Goal: Book appointment/travel/reservation

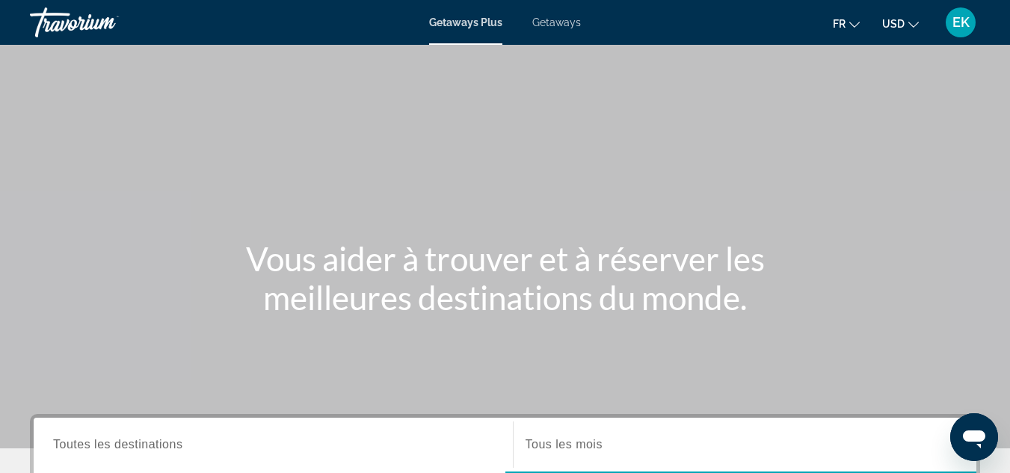
drag, startPoint x: 898, startPoint y: 22, endPoint x: 910, endPoint y: 24, distance: 12.1
click at [910, 24] on icon "Change currency" at bounding box center [913, 25] width 10 height 6
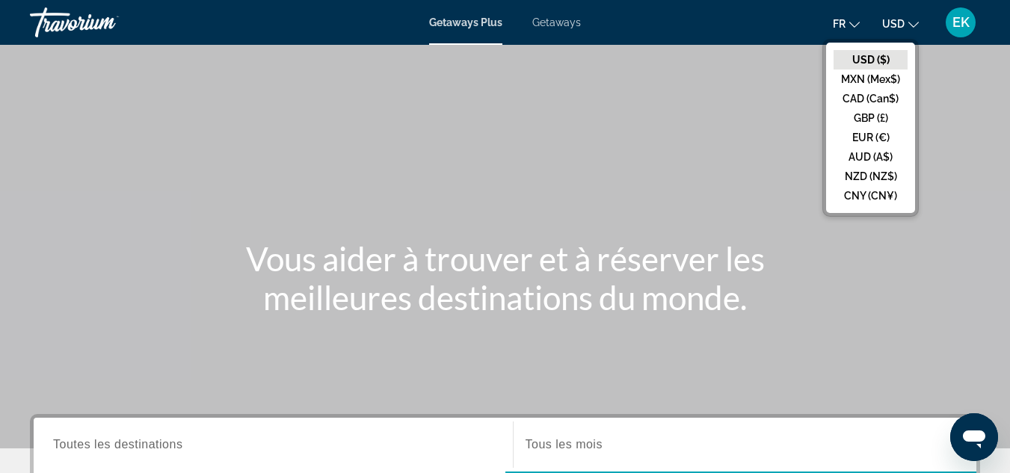
drag, startPoint x: 910, startPoint y: 24, endPoint x: 891, endPoint y: 137, distance: 114.5
click at [891, 34] on button "USD USD ($) MXN (Mex$) CAD (Can$) GBP (£) EUR (€) AUD (A$) NZD (NZ$) CNY (CN¥)" at bounding box center [900, 24] width 37 height 22
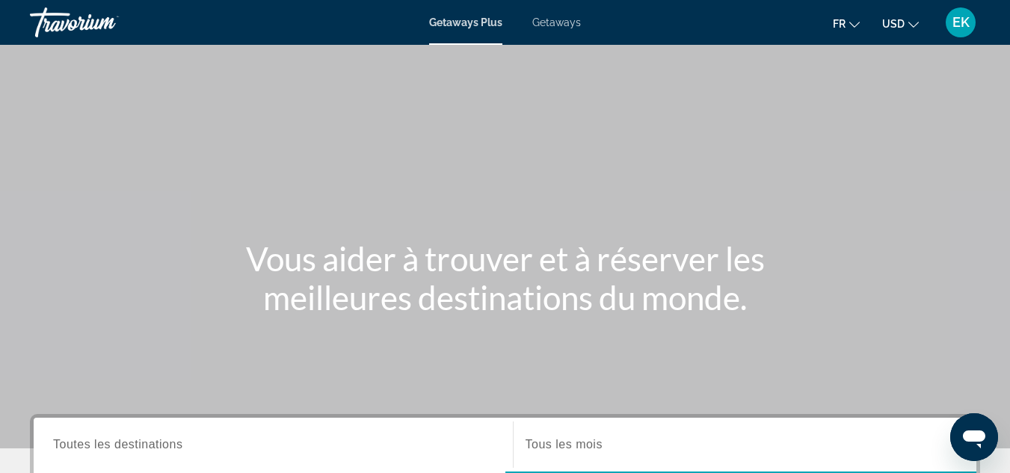
click at [891, 137] on div "Main content" at bounding box center [505, 224] width 1010 height 448
click at [901, 16] on button "USD USD ($) MXN (Mex$) CAD (Can$) GBP (£) EUR (€) AUD (A$) NZD (NZ$) CNY (CN¥)" at bounding box center [900, 24] width 37 height 22
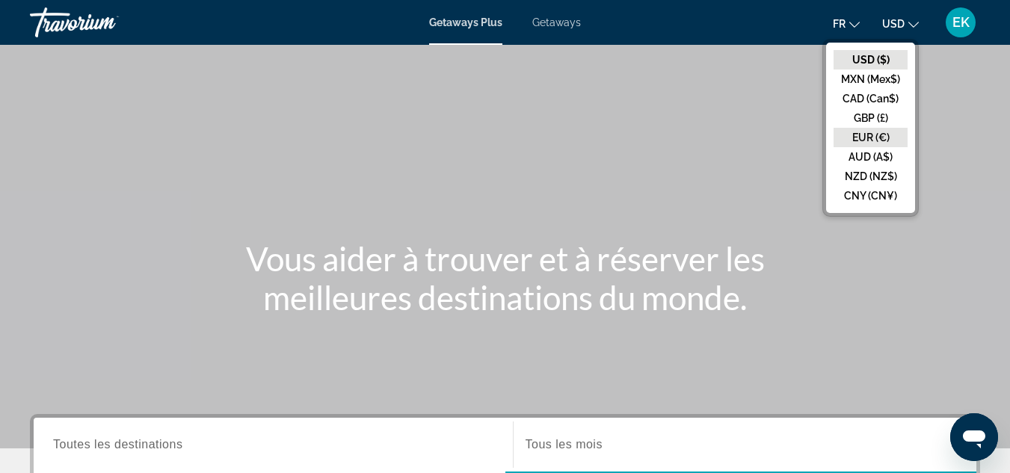
click at [871, 129] on button "EUR (€)" at bounding box center [870, 137] width 74 height 19
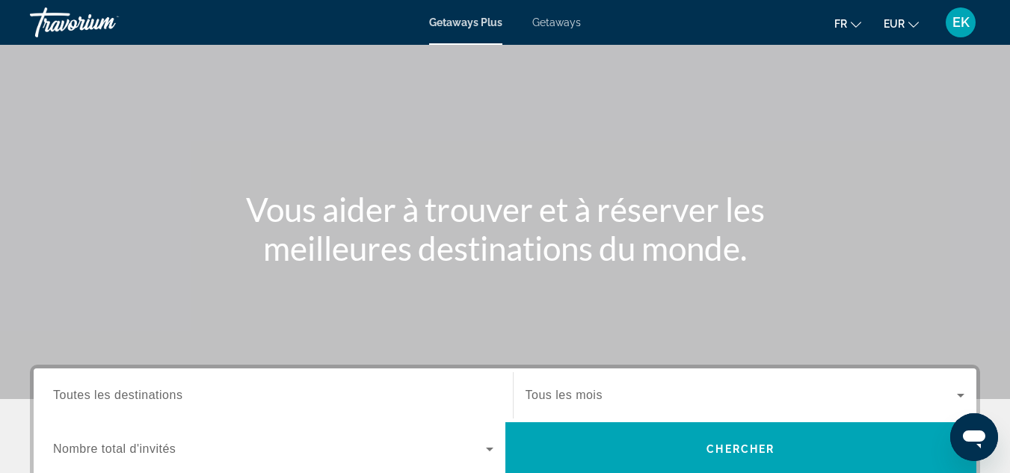
scroll to position [85, 0]
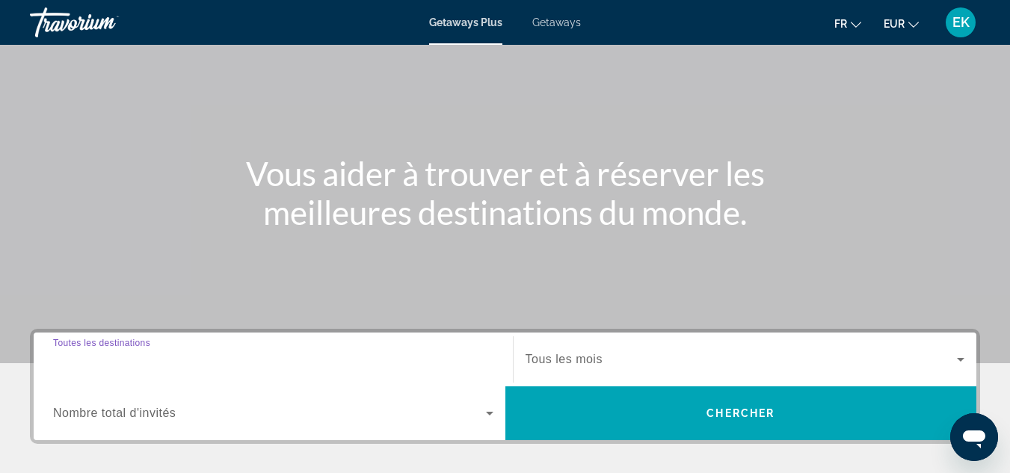
click at [310, 362] on input "Destination Toutes les destinations" at bounding box center [273, 360] width 440 height 18
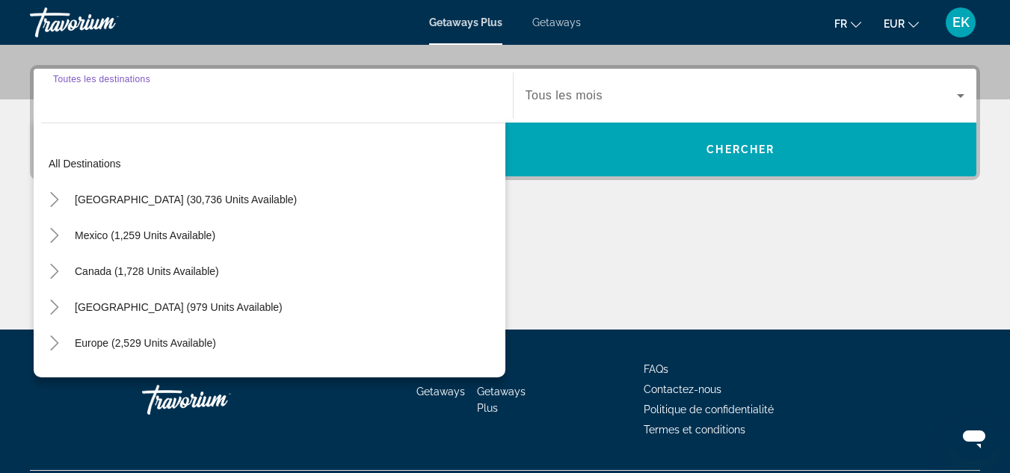
scroll to position [365, 0]
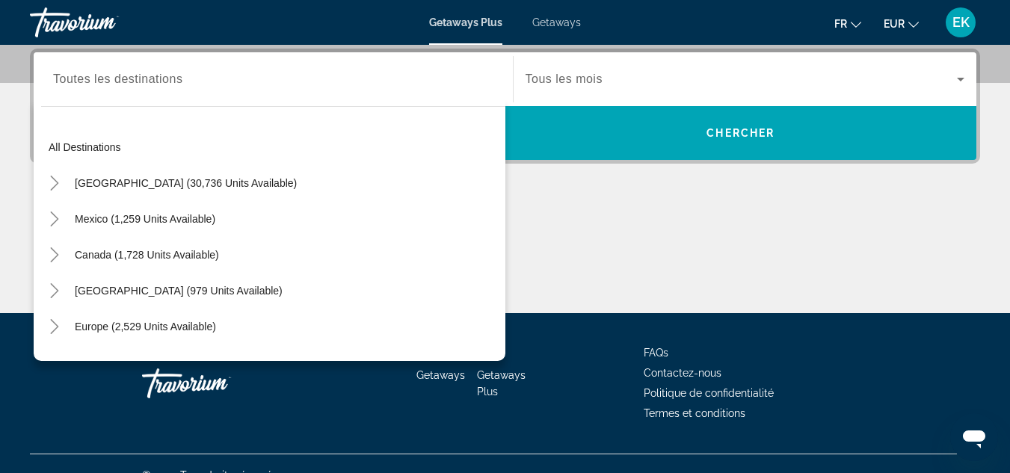
click at [310, 362] on div "Getaways Getaways Plus FAQs Contactez-nous Politique de confidentialité Termes …" at bounding box center [505, 383] width 950 height 141
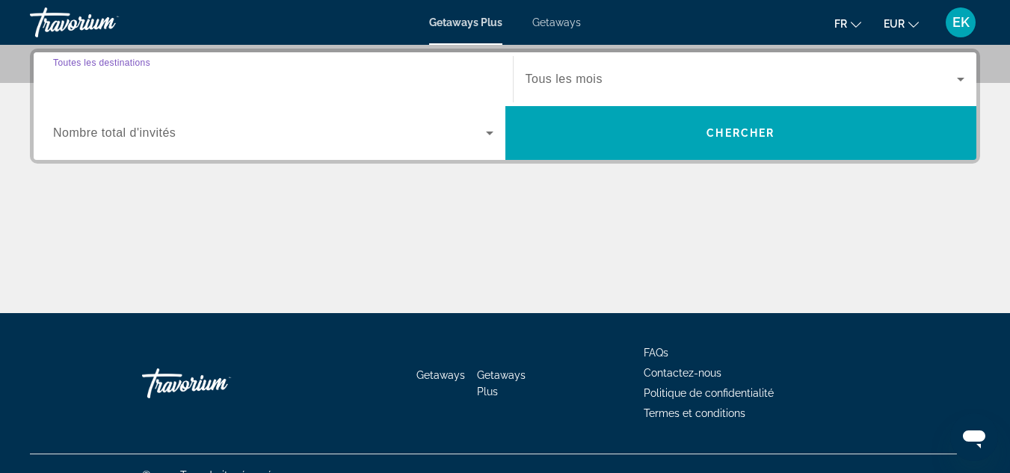
click at [322, 78] on input "Destination Toutes les destinations" at bounding box center [273, 80] width 440 height 18
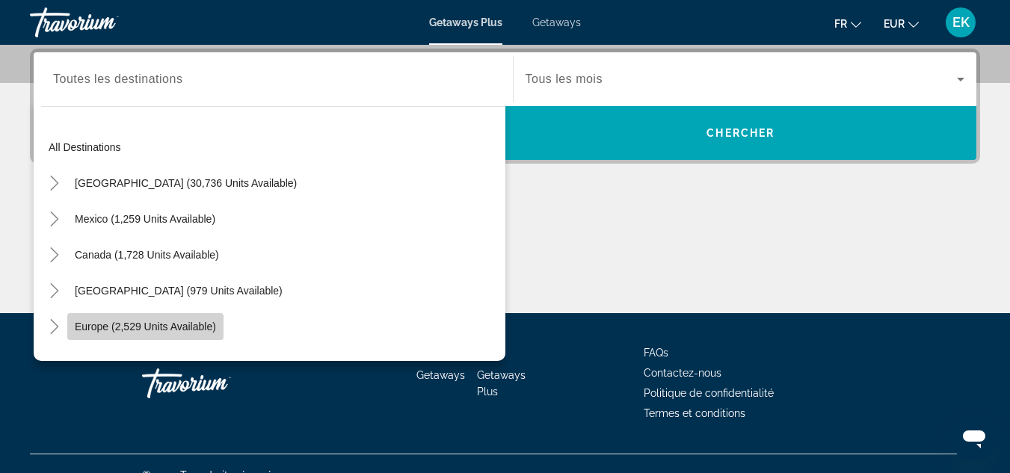
click at [185, 321] on span "Europe (2,529 units available)" at bounding box center [145, 327] width 141 height 12
type input "**********"
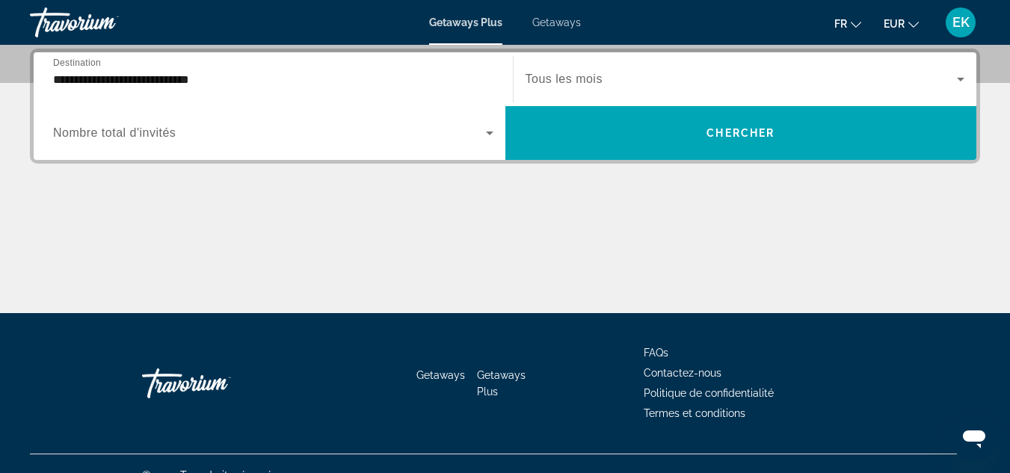
click at [560, 90] on div "Search widget" at bounding box center [744, 79] width 439 height 42
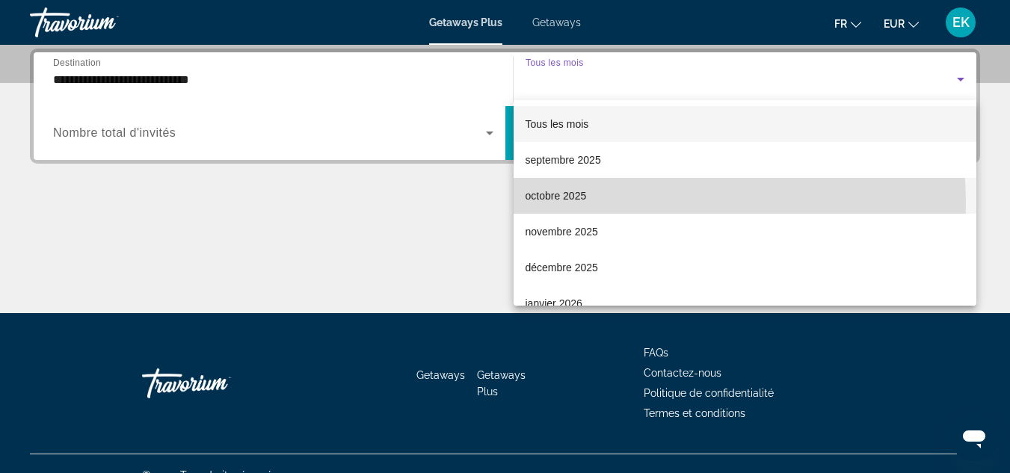
click at [580, 203] on span "octobre 2025" at bounding box center [555, 196] width 61 height 18
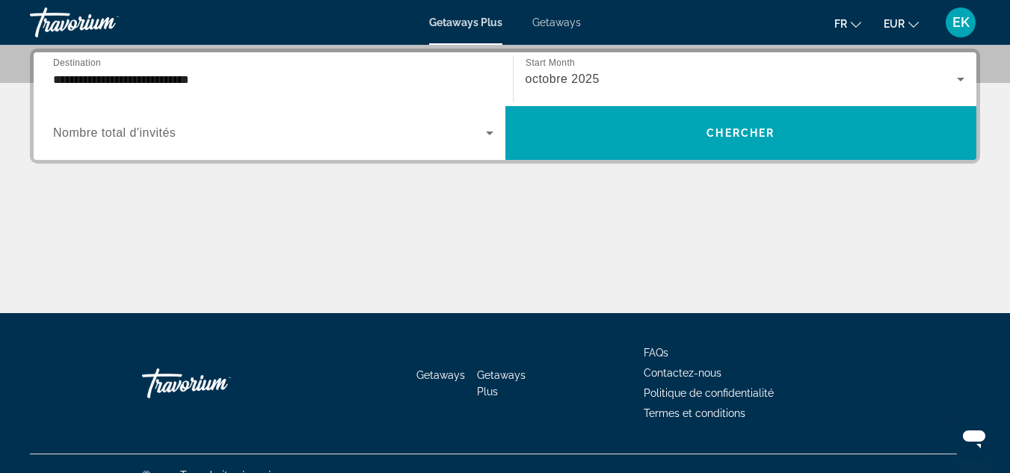
drag, startPoint x: 628, startPoint y: 138, endPoint x: 614, endPoint y: 167, distance: 32.8
drag, startPoint x: 614, startPoint y: 167, endPoint x: 613, endPoint y: 197, distance: 29.9
click at [613, 197] on div "**********" at bounding box center [505, 181] width 1010 height 265
drag, startPoint x: 613, startPoint y: 197, endPoint x: 597, endPoint y: 217, distance: 25.6
drag, startPoint x: 597, startPoint y: 217, endPoint x: 504, endPoint y: 186, distance: 98.6
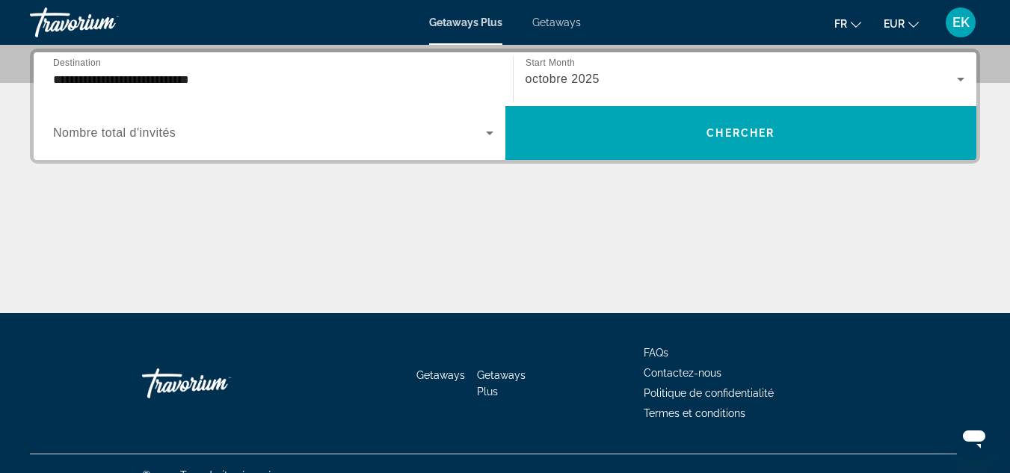
click at [504, 186] on div "**********" at bounding box center [505, 181] width 1010 height 265
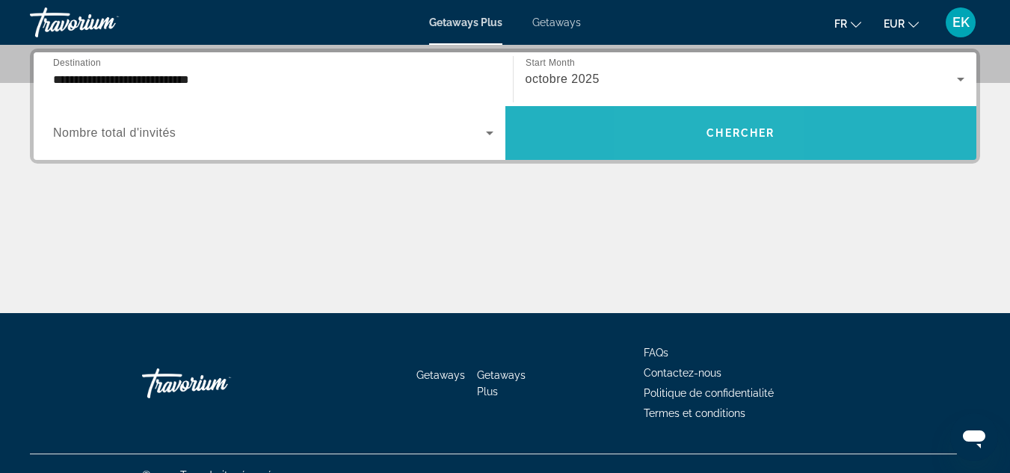
click at [702, 111] on span "Search widget" at bounding box center [741, 133] width 472 height 54
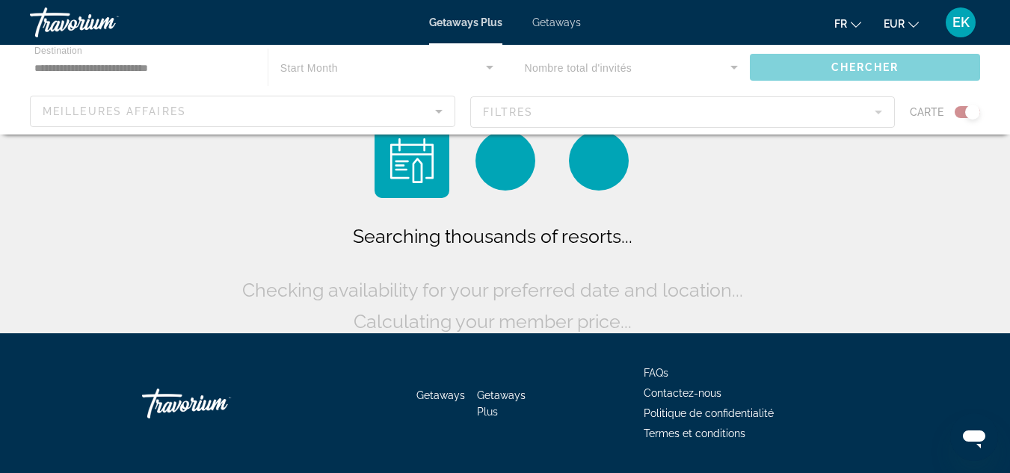
click at [700, 111] on div "Main content" at bounding box center [505, 90] width 1010 height 90
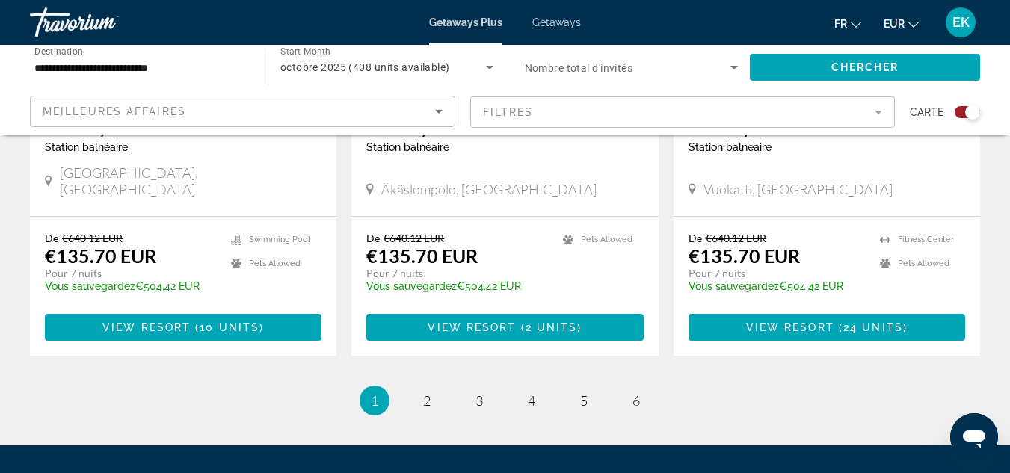
scroll to position [2389, 0]
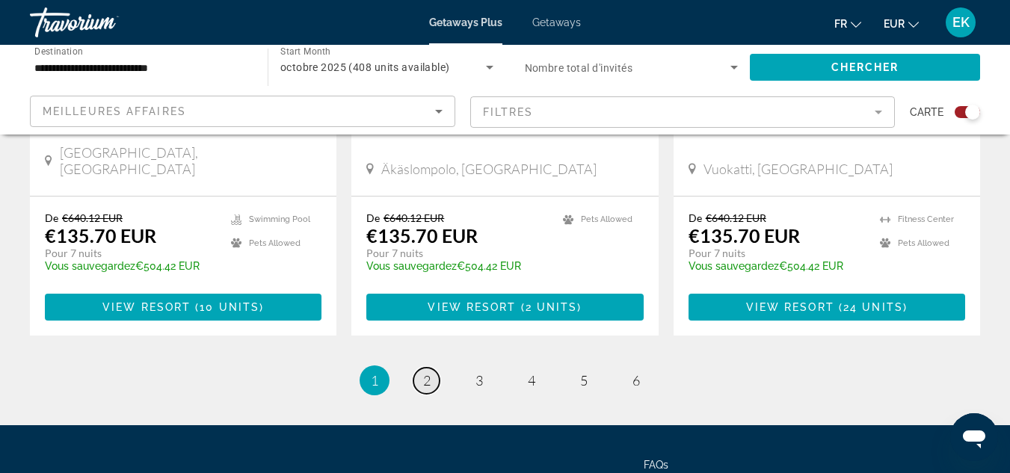
click at [435, 368] on link "page 2" at bounding box center [426, 381] width 26 height 26
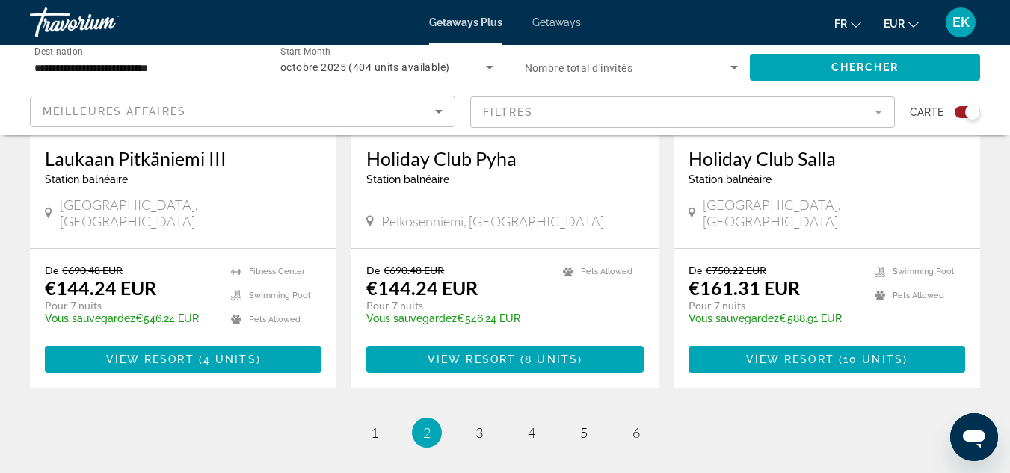
scroll to position [2352, 0]
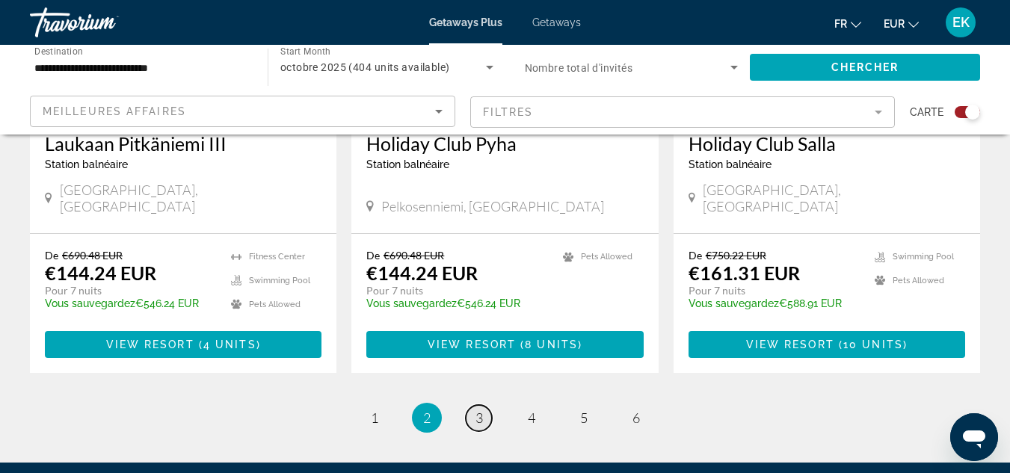
click at [487, 405] on link "page 3" at bounding box center [479, 418] width 26 height 26
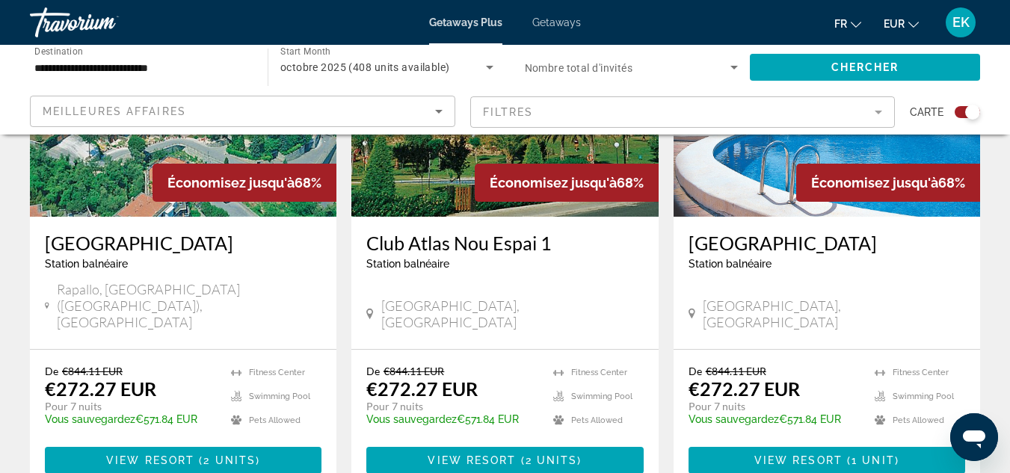
scroll to position [2276, 0]
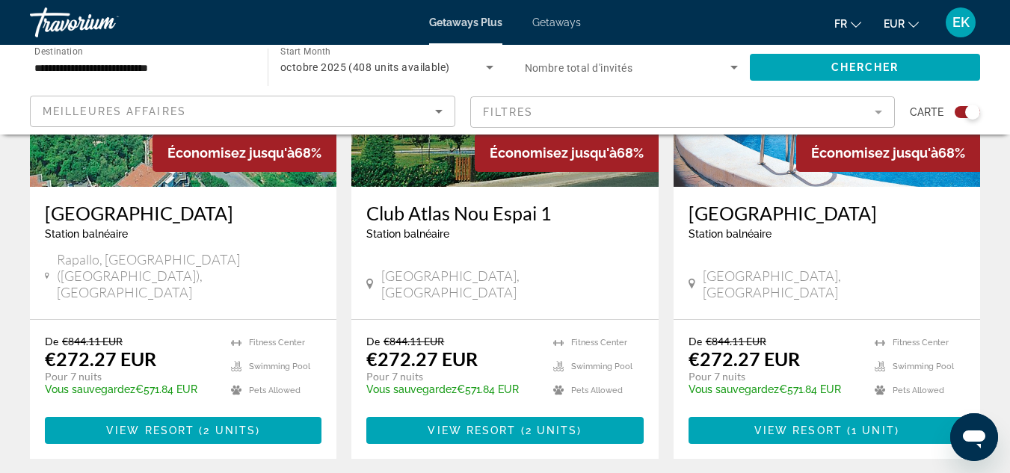
drag, startPoint x: 858, startPoint y: 161, endPoint x: 749, endPoint y: 180, distance: 110.7
drag, startPoint x: 749, startPoint y: 180, endPoint x: 842, endPoint y: 146, distance: 98.6
click at [842, 187] on div "[GEOGRAPHIC_DATA] balnéaire - Ceci est une station d'adultes seulement [GEOGRAP…" at bounding box center [826, 253] width 306 height 132
copy h3 "[GEOGRAPHIC_DATA]"
drag, startPoint x: 822, startPoint y: 351, endPoint x: 885, endPoint y: 375, distance: 67.2
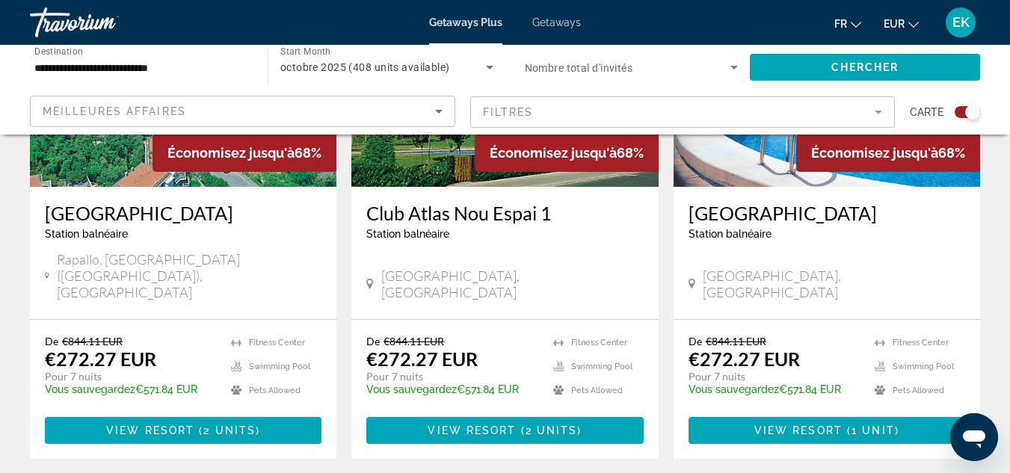
click at [885, 375] on div "De €844.11 EUR €272.27 EUR Pour 7 nuits Vous sauvegardez €571.84 EUR temp 3.3 […" at bounding box center [826, 389] width 306 height 139
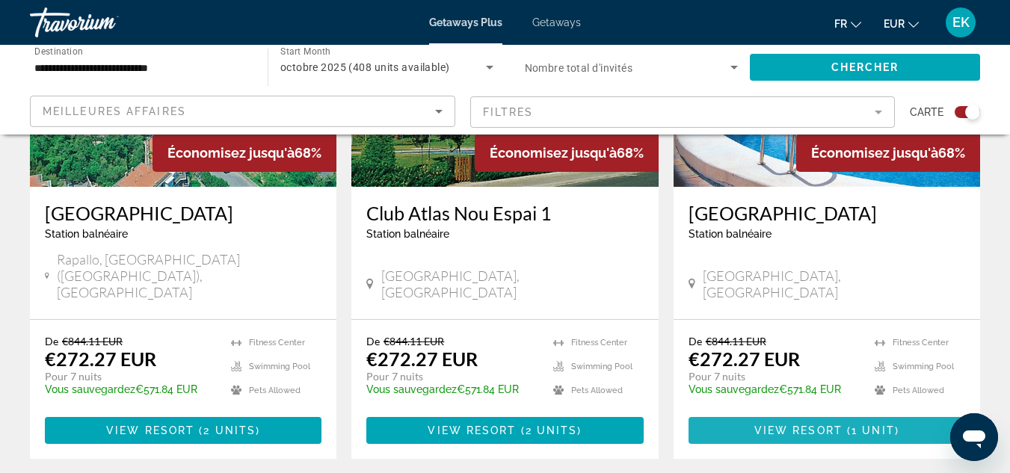
click at [887, 413] on span "Main content" at bounding box center [826, 431] width 277 height 36
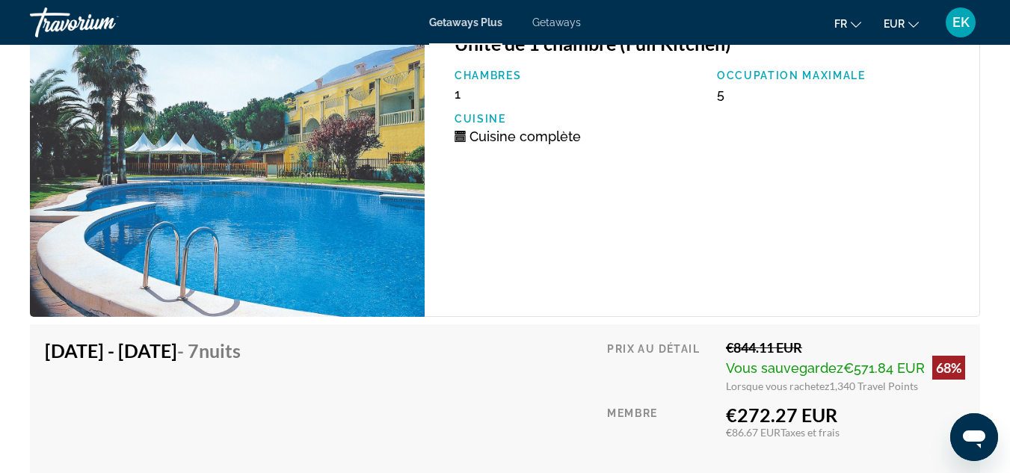
scroll to position [2700, 0]
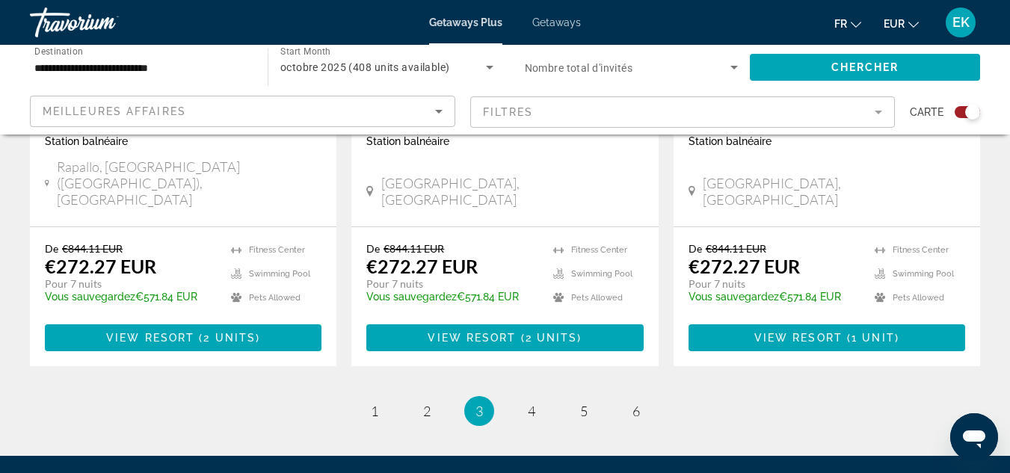
scroll to position [2330, 0]
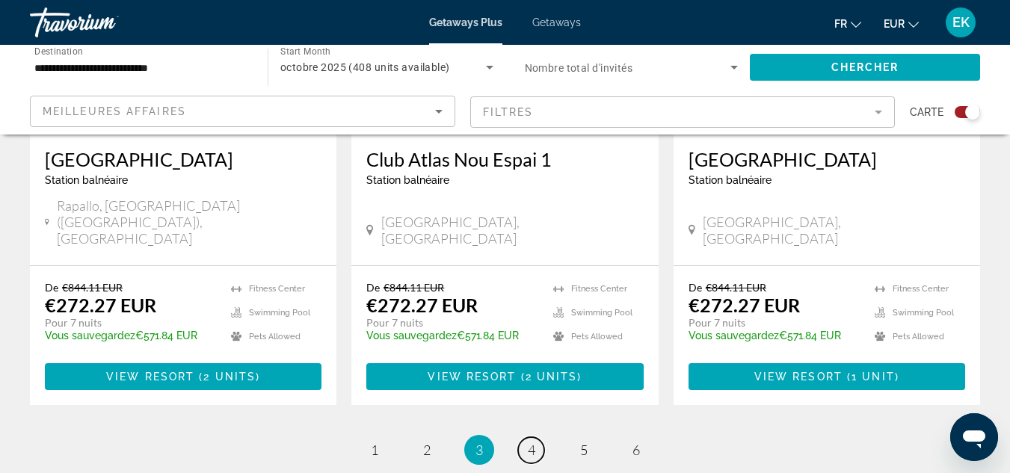
click at [533, 442] on span "4" at bounding box center [531, 450] width 7 height 16
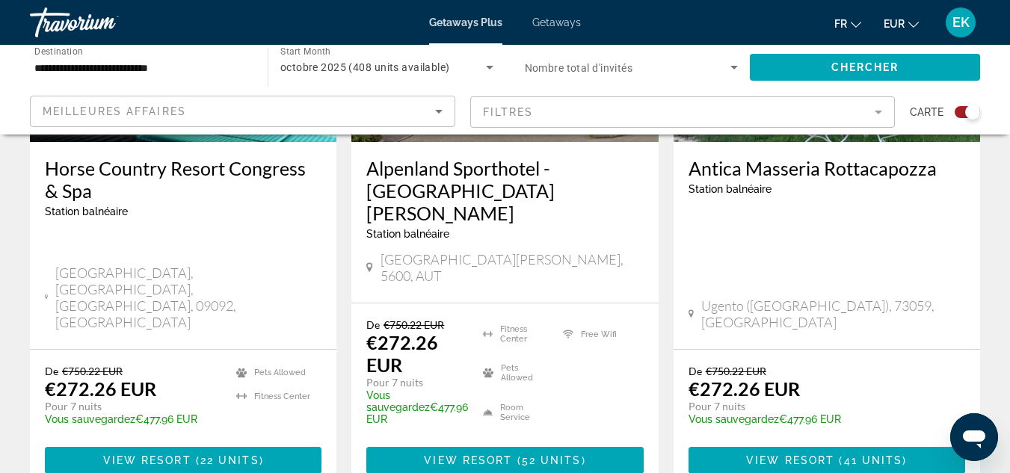
scroll to position [2424, 0]
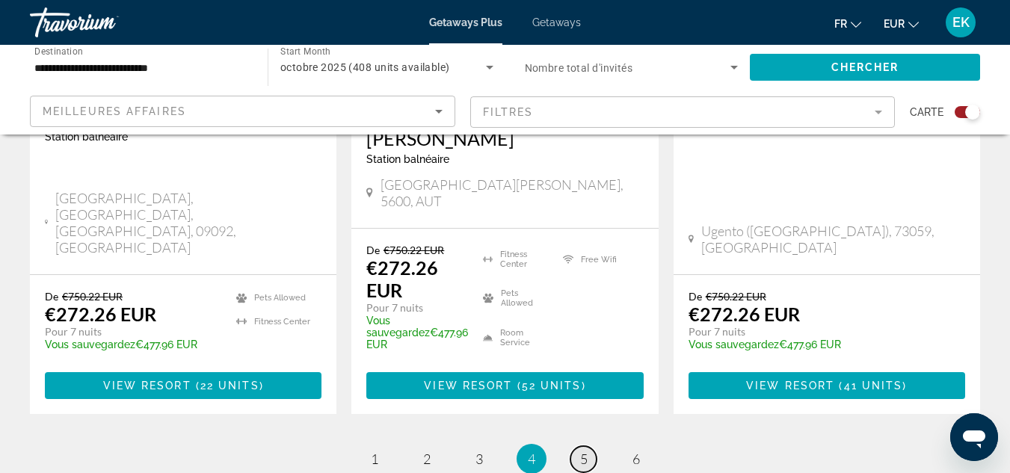
click at [584, 451] on span "5" at bounding box center [583, 459] width 7 height 16
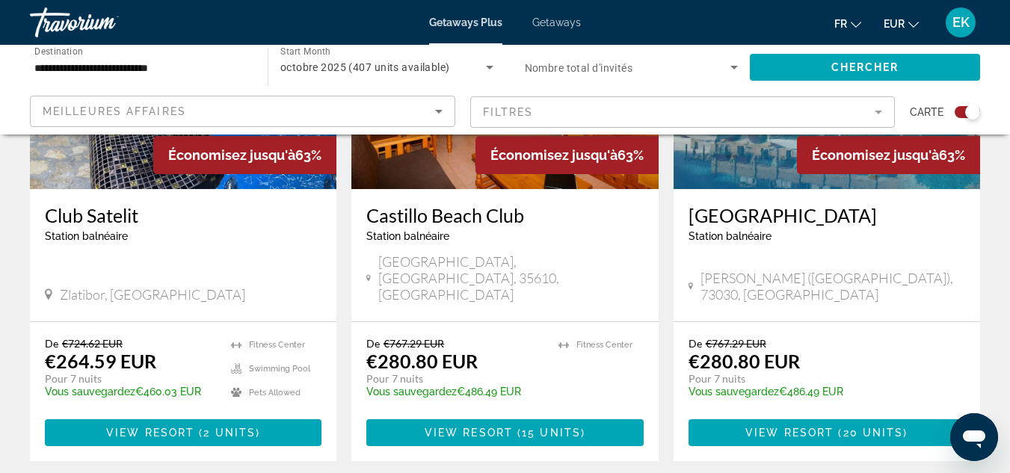
scroll to position [2442, 0]
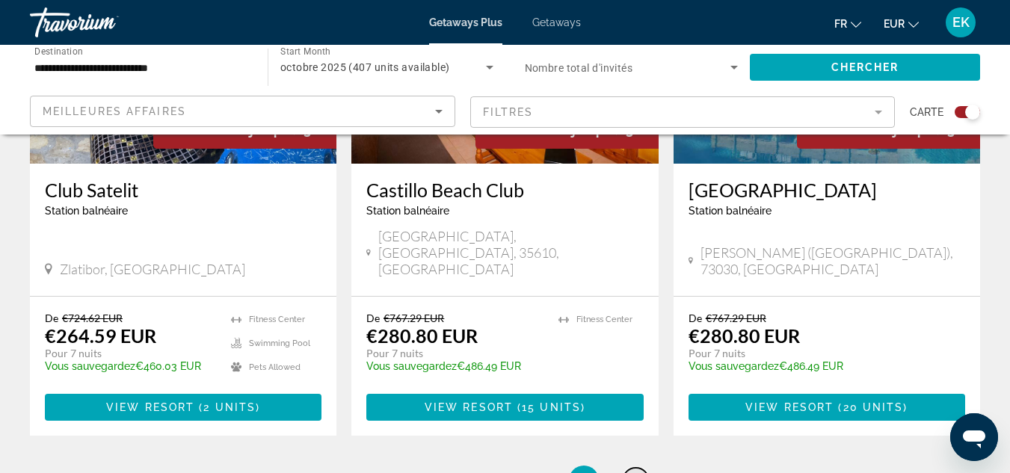
click at [637, 468] on link "page 6" at bounding box center [636, 481] width 26 height 26
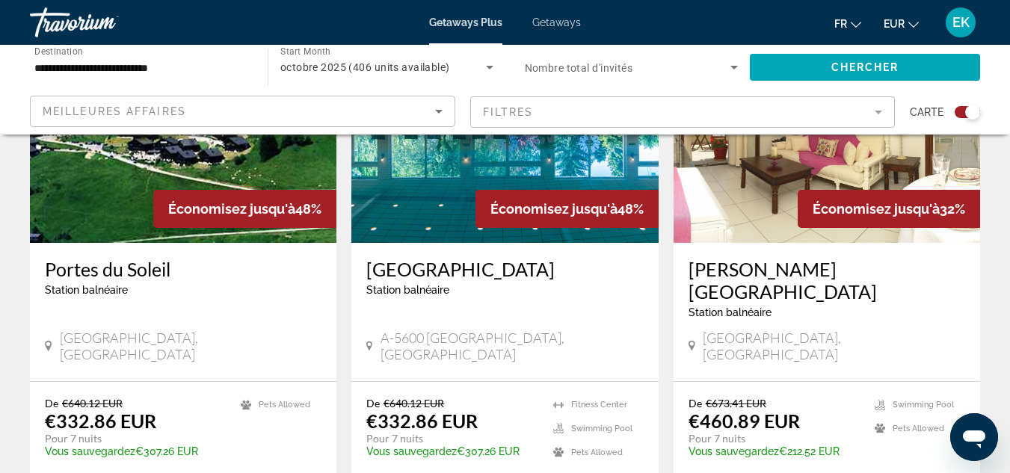
scroll to position [1232, 0]
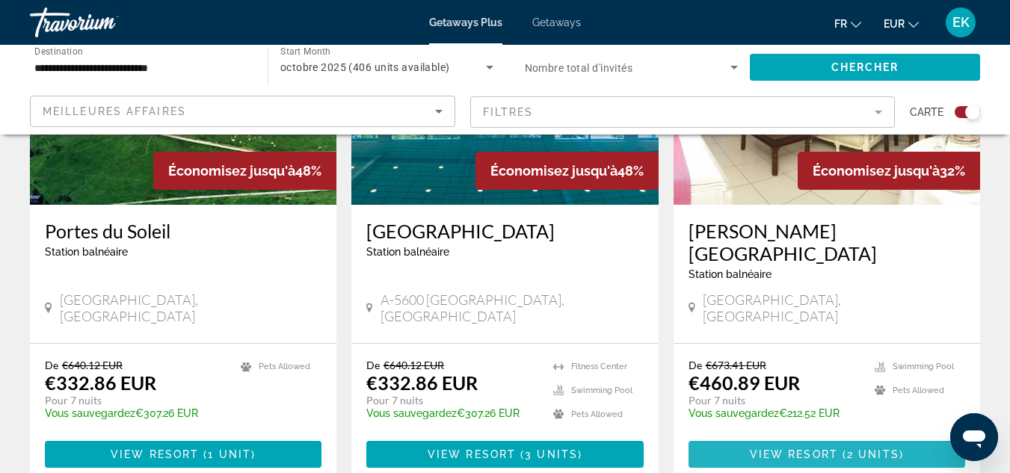
click at [862, 448] on span "2 units" at bounding box center [873, 454] width 52 height 12
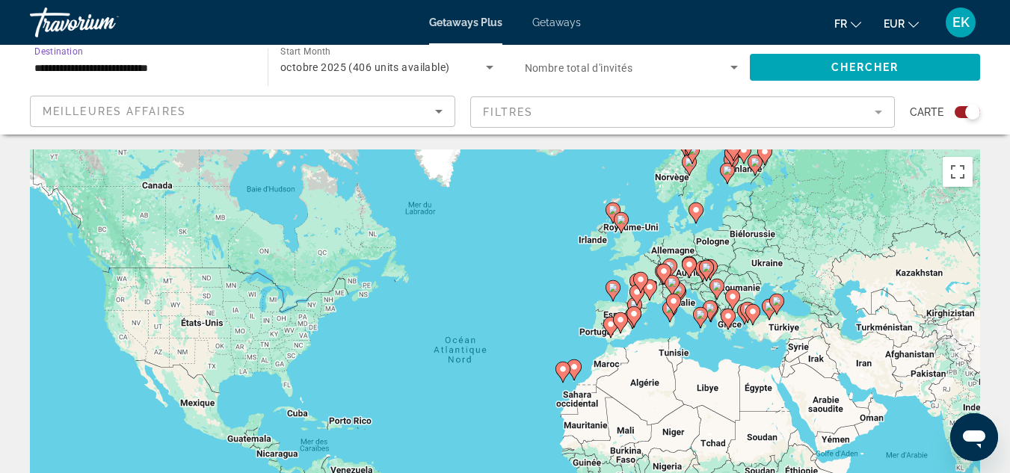
click at [190, 65] on input "**********" at bounding box center [141, 68] width 214 height 18
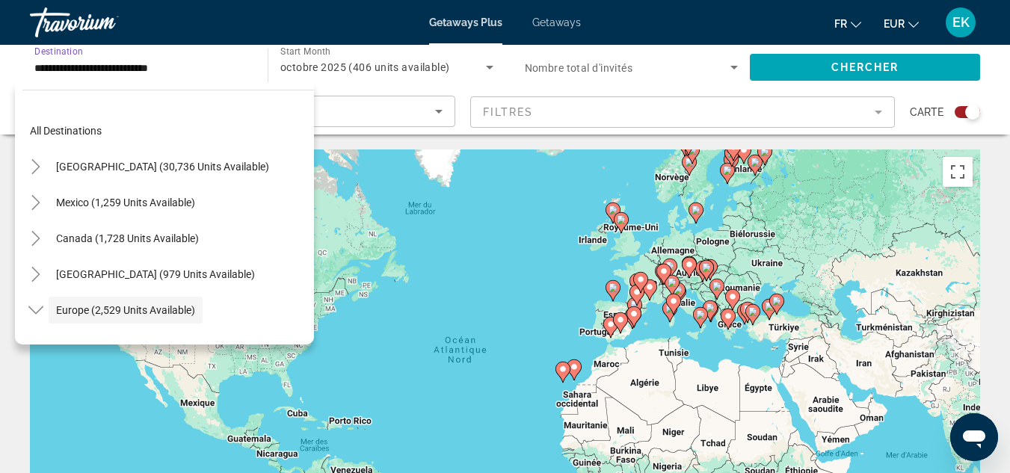
scroll to position [89, 0]
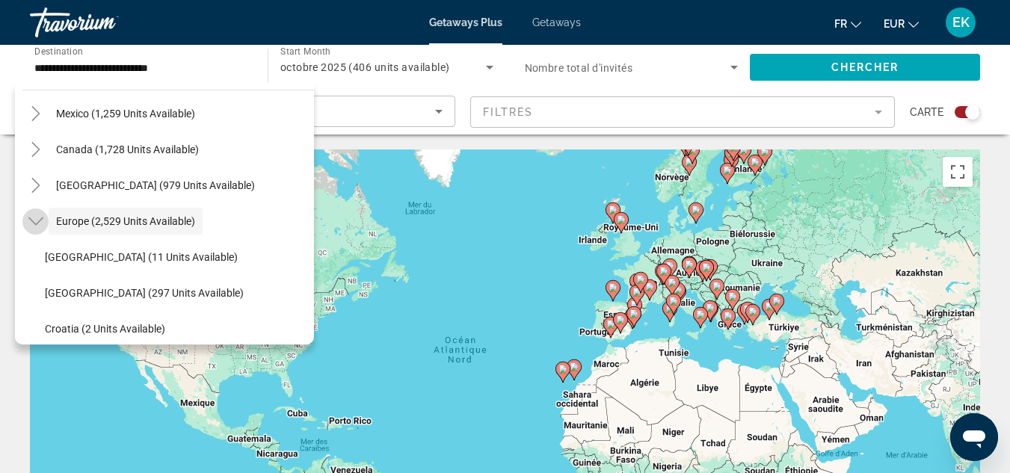
click at [38, 220] on icon "Toggle Europe (2,529 units available)" at bounding box center [35, 221] width 15 height 15
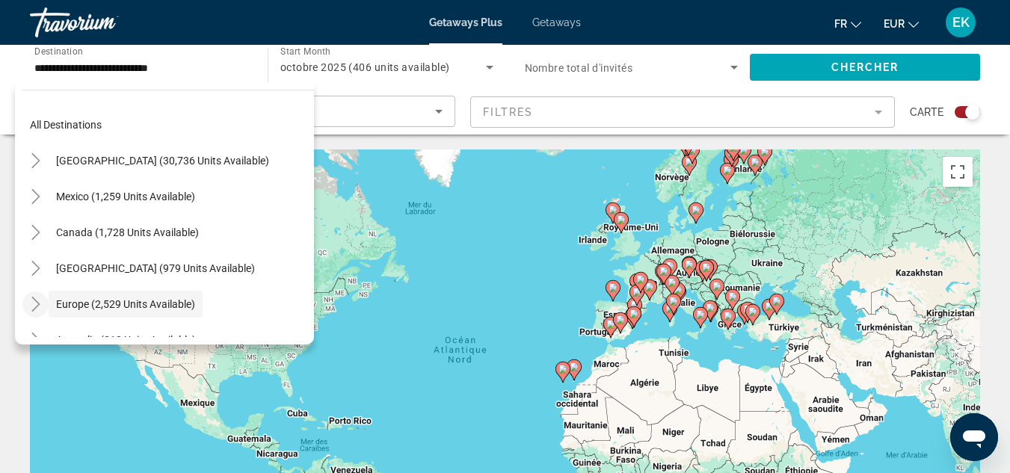
scroll to position [1, 0]
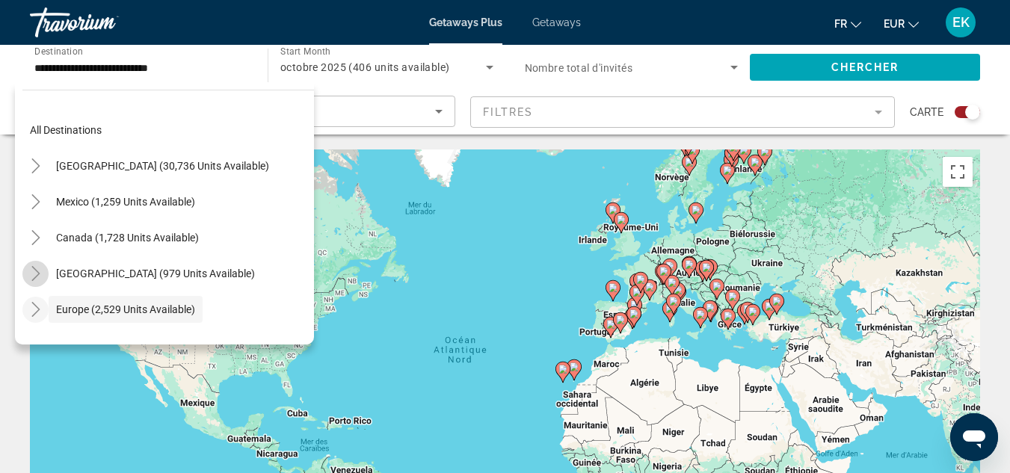
click at [43, 278] on mat-icon "Toggle Caribbean & Atlantic Islands (979 units available)" at bounding box center [35, 274] width 26 height 26
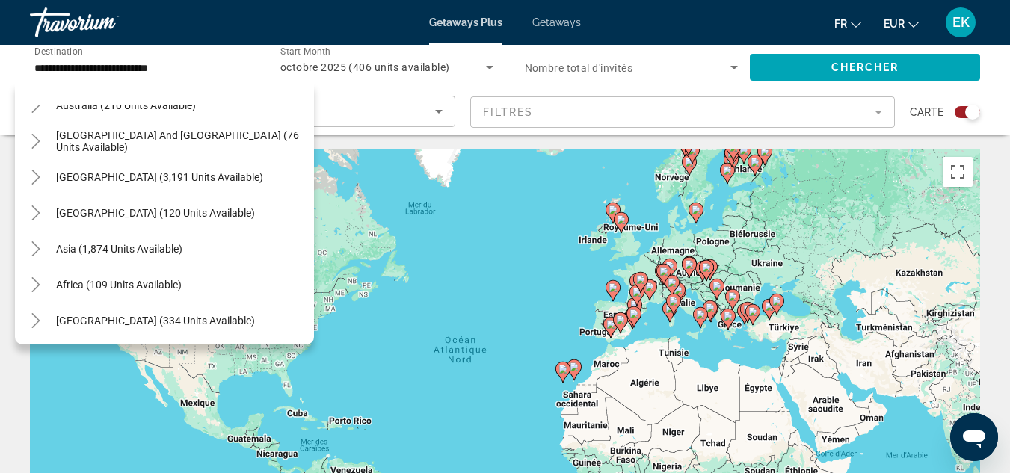
scroll to position [529, 0]
click at [36, 172] on icon "Toggle South America (3,191 units available)" at bounding box center [35, 175] width 8 height 15
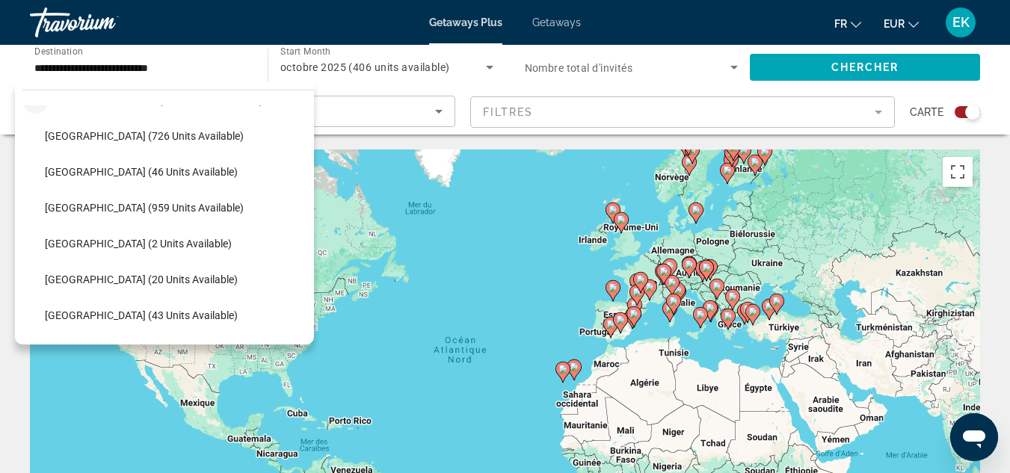
scroll to position [451, 0]
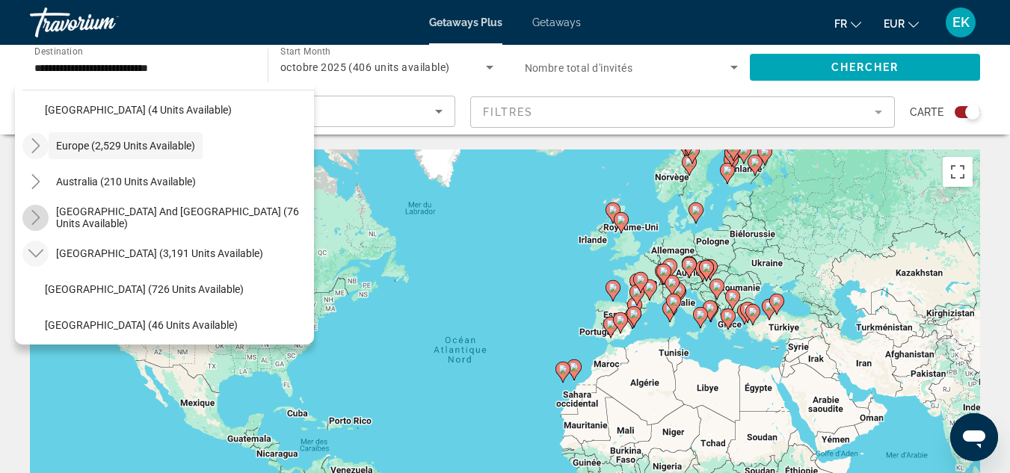
click at [40, 221] on icon "Toggle South Pacific and Oceania (76 units available)" at bounding box center [35, 217] width 15 height 15
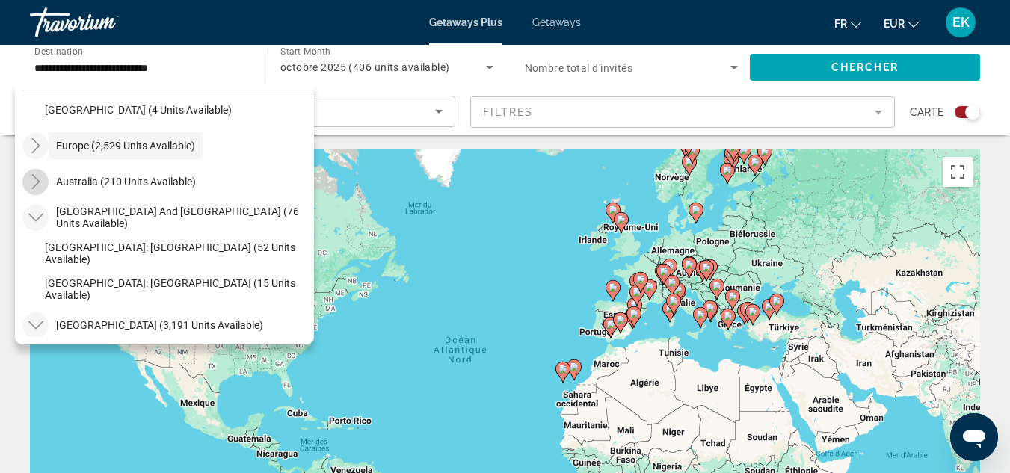
click at [37, 173] on mat-icon "Toggle Australia (210 units available)" at bounding box center [35, 182] width 26 height 26
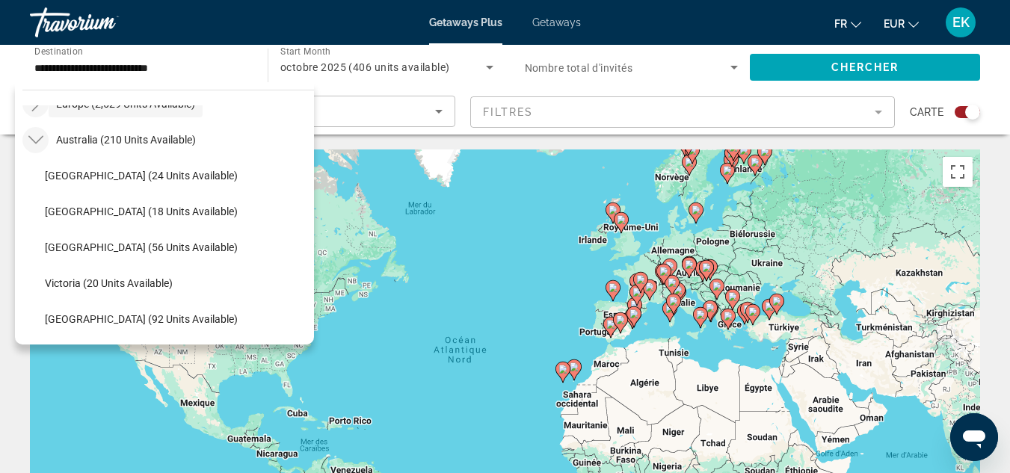
drag, startPoint x: 48, startPoint y: 147, endPoint x: 37, endPoint y: 143, distance: 11.4
click at [37, 143] on div "Australia (210 units available)" at bounding box center [112, 139] width 181 height 27
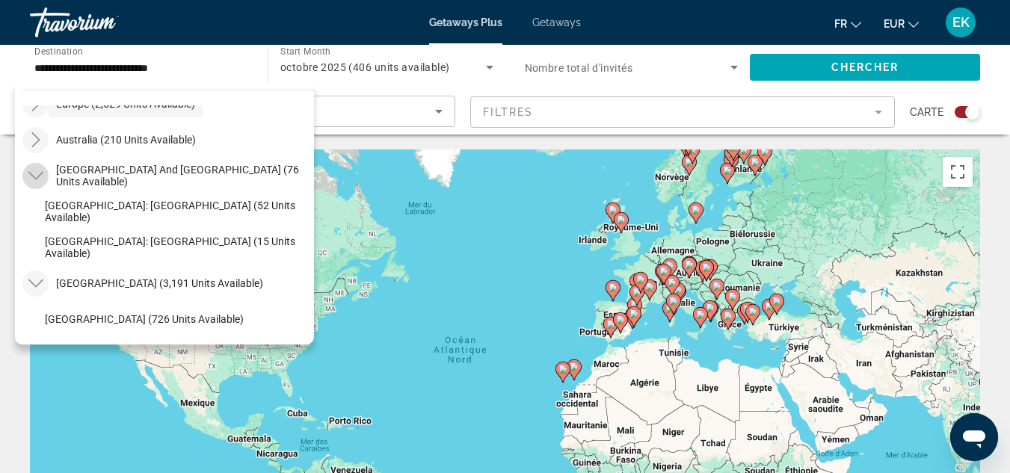
click at [32, 170] on mat-icon "Toggle South Pacific and Oceania (76 units available)" at bounding box center [35, 176] width 26 height 26
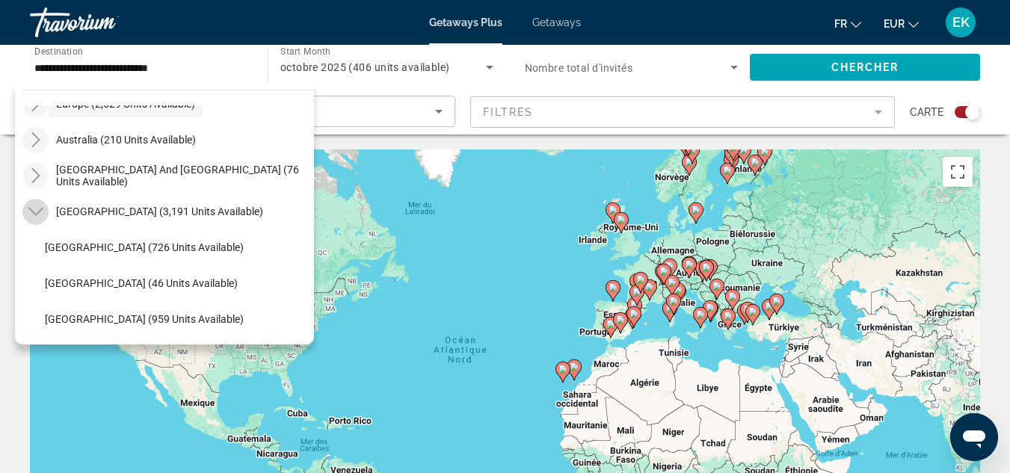
click at [34, 210] on icon "Toggle South America (3,191 units available)" at bounding box center [35, 211] width 15 height 15
click at [34, 249] on icon "Toggle Central America (120 units available)" at bounding box center [35, 247] width 15 height 15
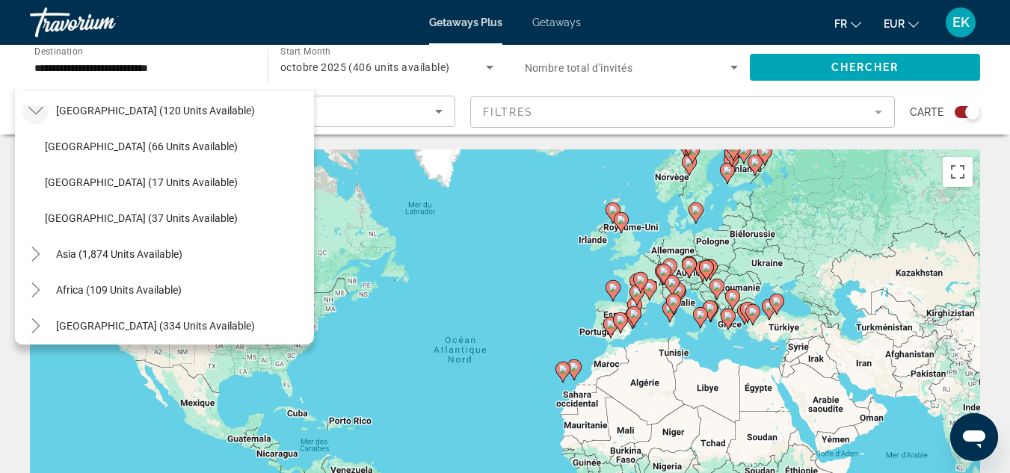
scroll to position [637, 0]
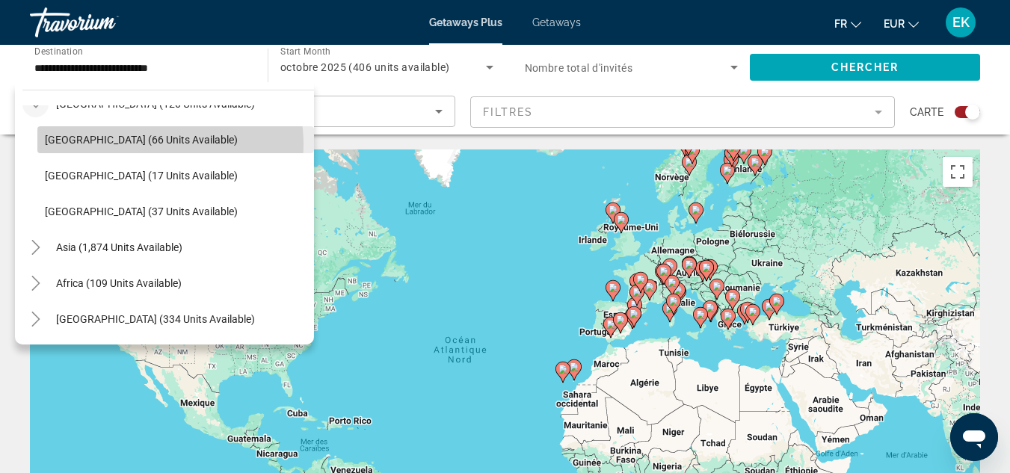
click at [149, 144] on span "[GEOGRAPHIC_DATA] (66 units available)" at bounding box center [141, 140] width 193 height 12
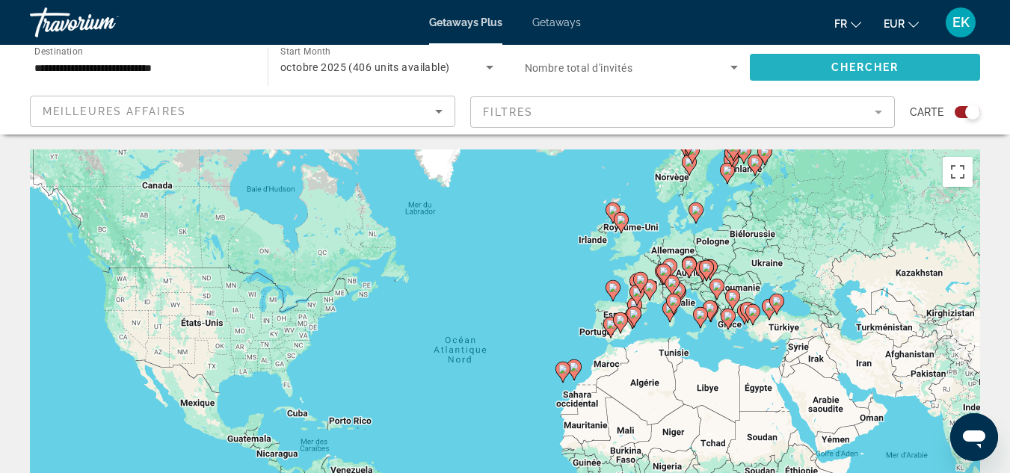
click at [837, 72] on span "Chercher" at bounding box center [865, 67] width 68 height 12
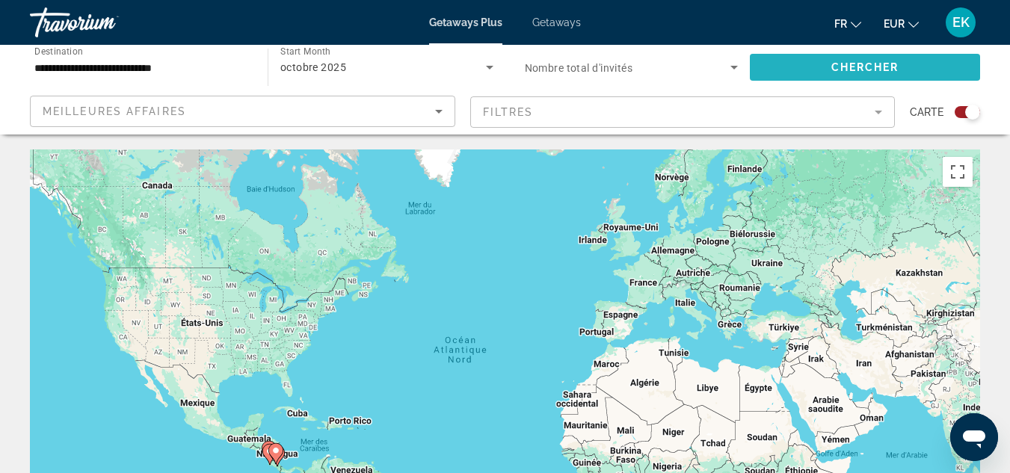
click at [842, 64] on span "Chercher" at bounding box center [865, 67] width 68 height 12
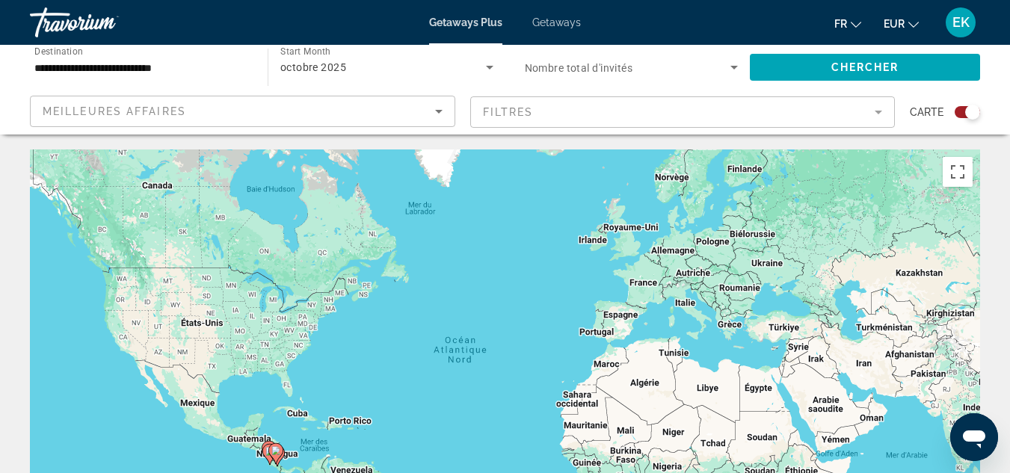
click at [179, 61] on input "**********" at bounding box center [141, 68] width 214 height 18
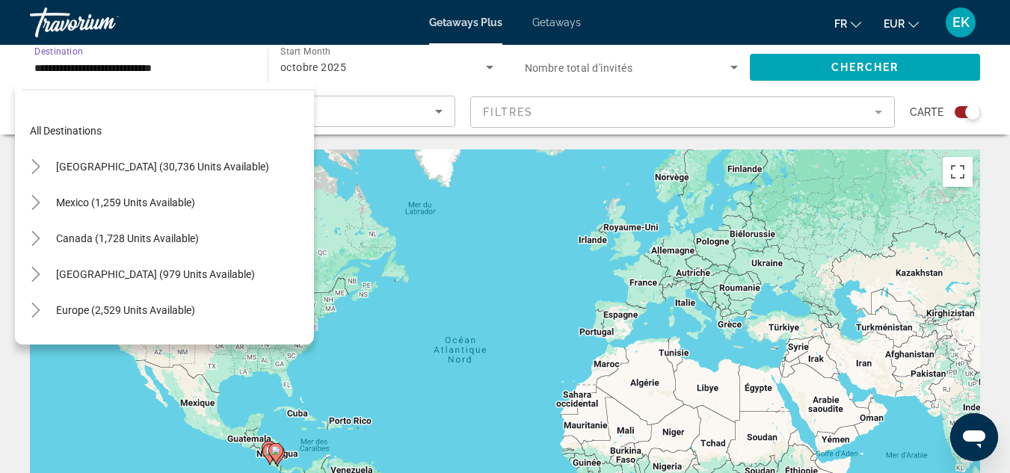
scroll to position [268, 0]
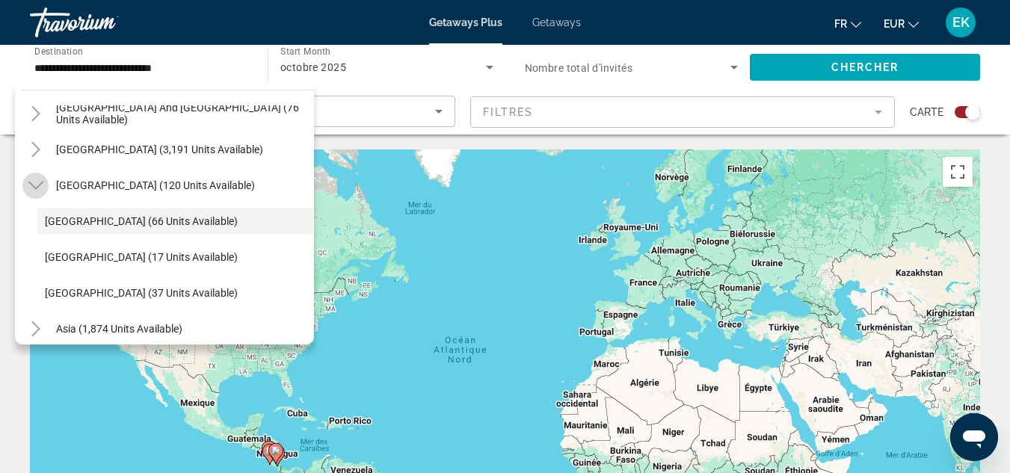
click at [24, 187] on mat-icon "Toggle Central America (120 units available)" at bounding box center [35, 186] width 26 height 26
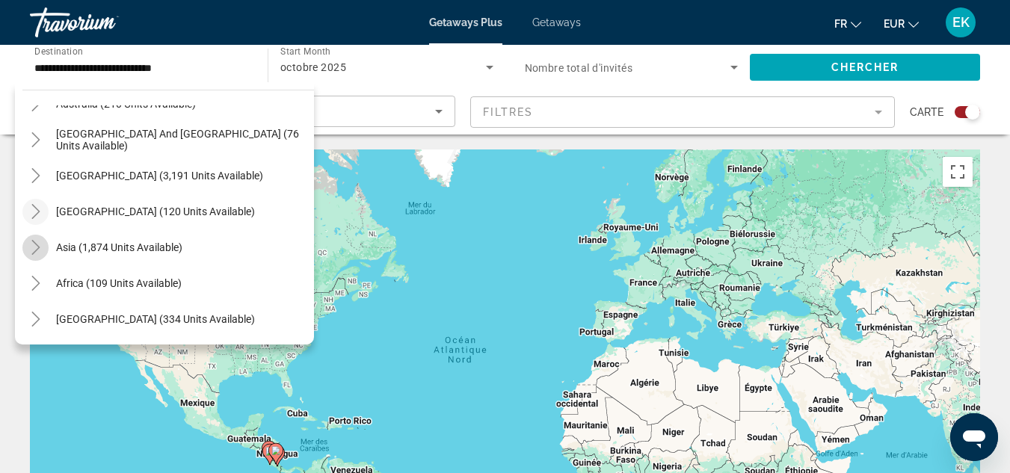
click at [33, 243] on icon "Toggle Asia (1,874 units available)" at bounding box center [35, 247] width 15 height 15
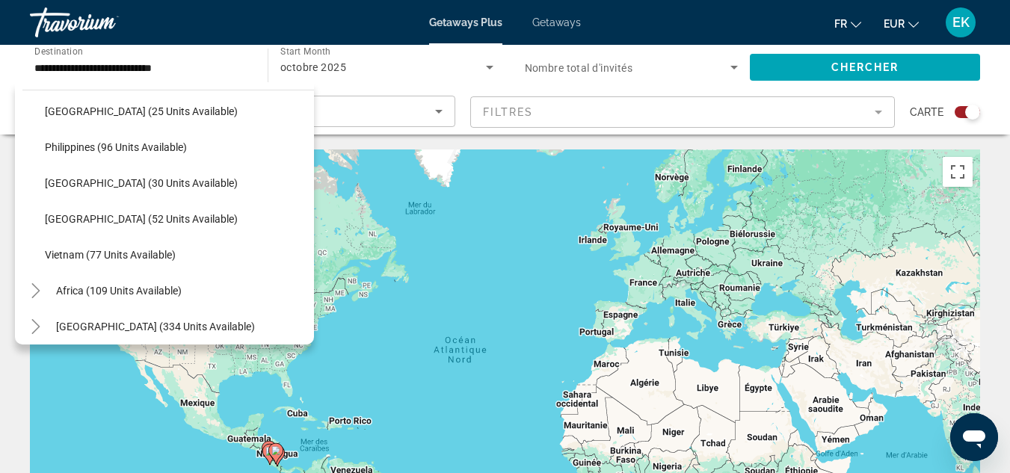
scroll to position [637, 0]
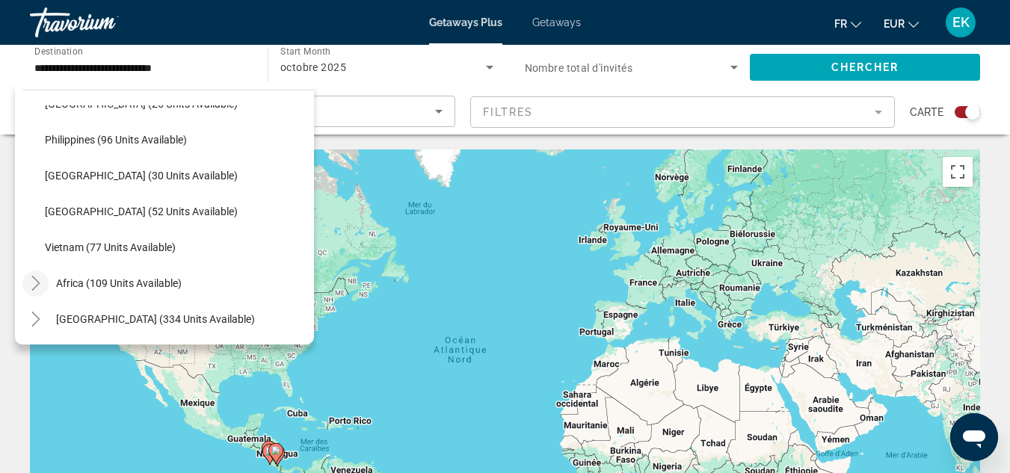
click at [39, 285] on icon "Toggle Africa (109 units available)" at bounding box center [35, 283] width 15 height 15
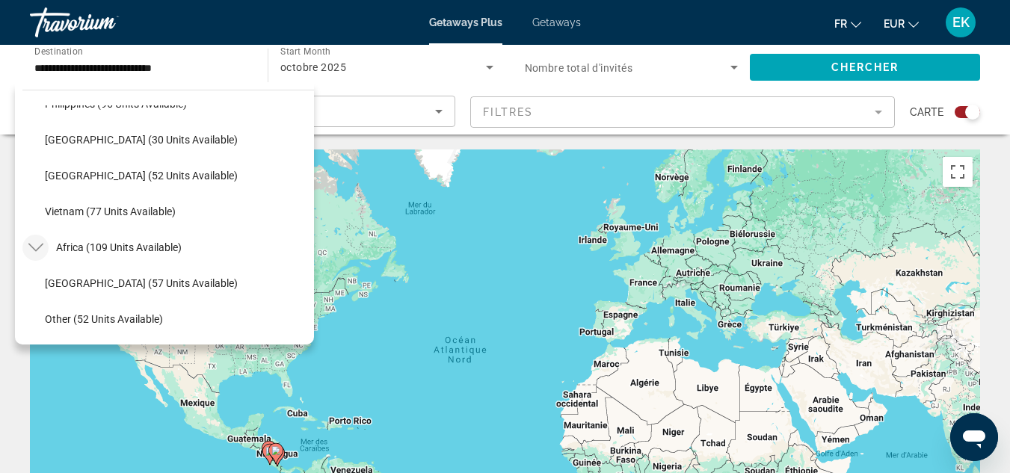
scroll to position [708, 0]
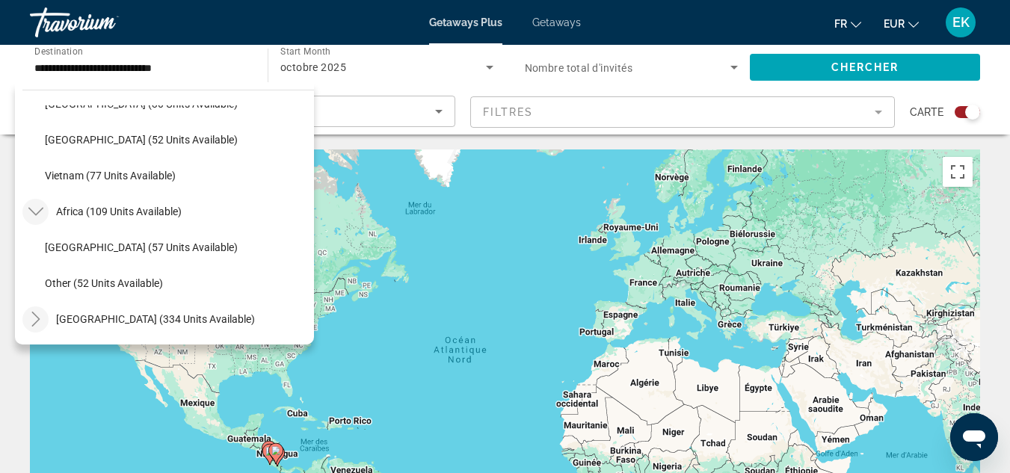
click at [40, 324] on icon "Toggle Middle East (334 units available)" at bounding box center [35, 319] width 15 height 15
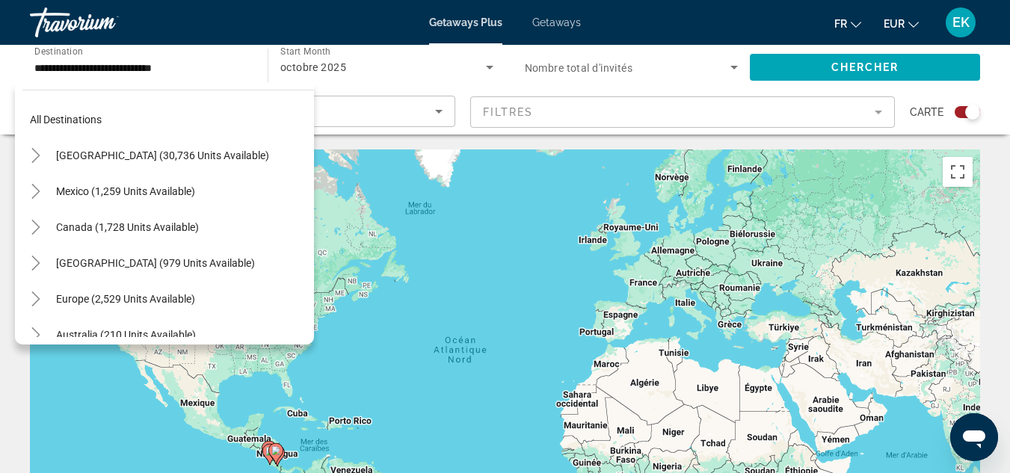
scroll to position [0, 0]
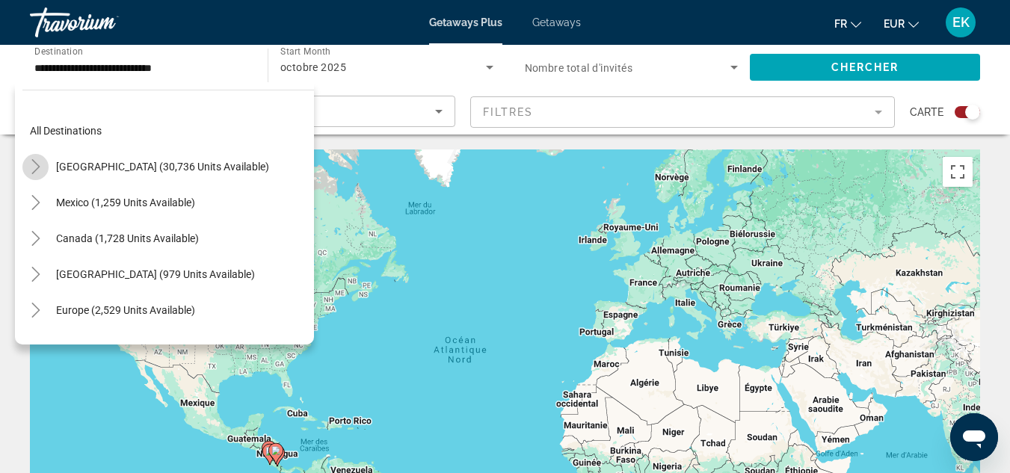
click at [40, 167] on icon "Toggle United States (30,736 units available)" at bounding box center [35, 166] width 15 height 15
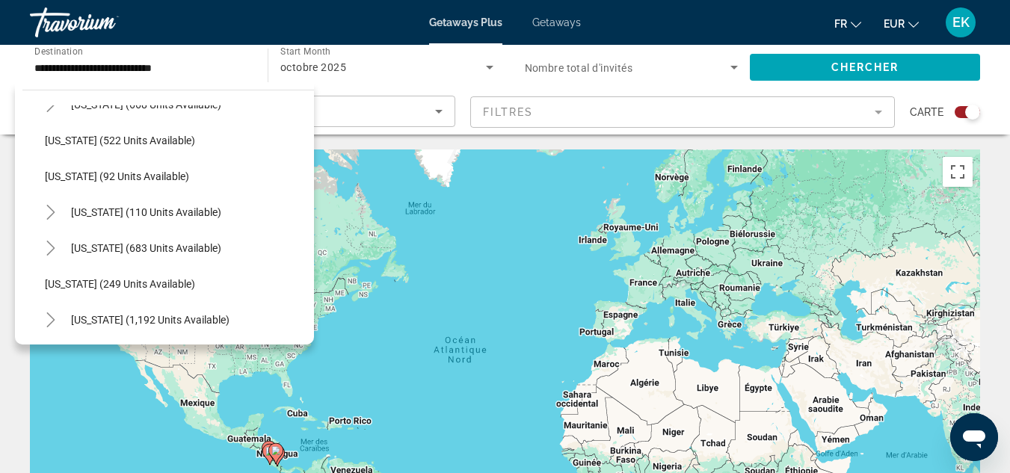
scroll to position [824, 0]
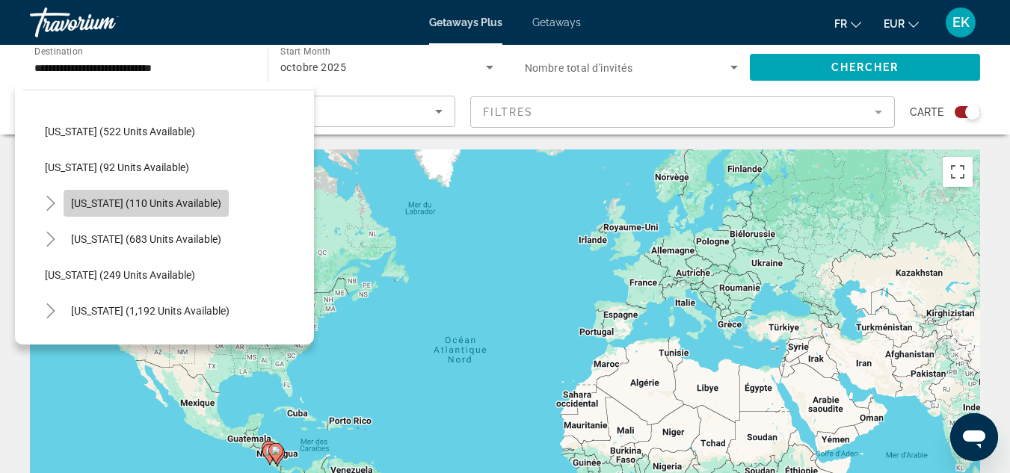
click at [191, 211] on span "Search widget" at bounding box center [146, 203] width 165 height 36
type input "**********"
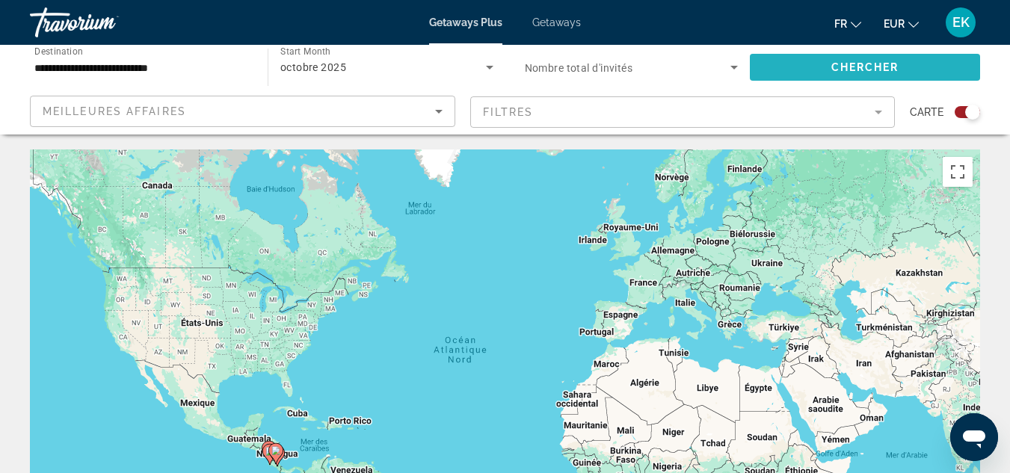
drag, startPoint x: 794, startPoint y: 70, endPoint x: 810, endPoint y: 56, distance: 21.2
click at [810, 56] on span "Search widget" at bounding box center [865, 67] width 230 height 36
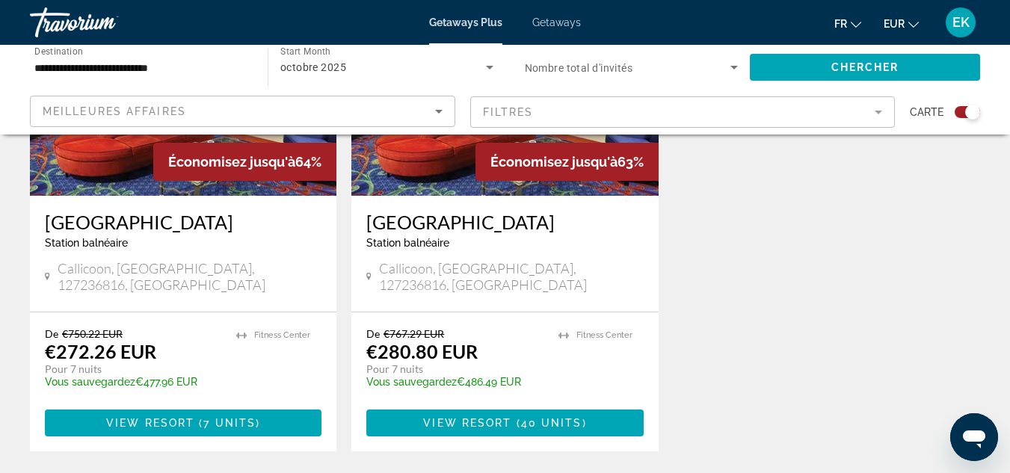
scroll to position [664, 0]
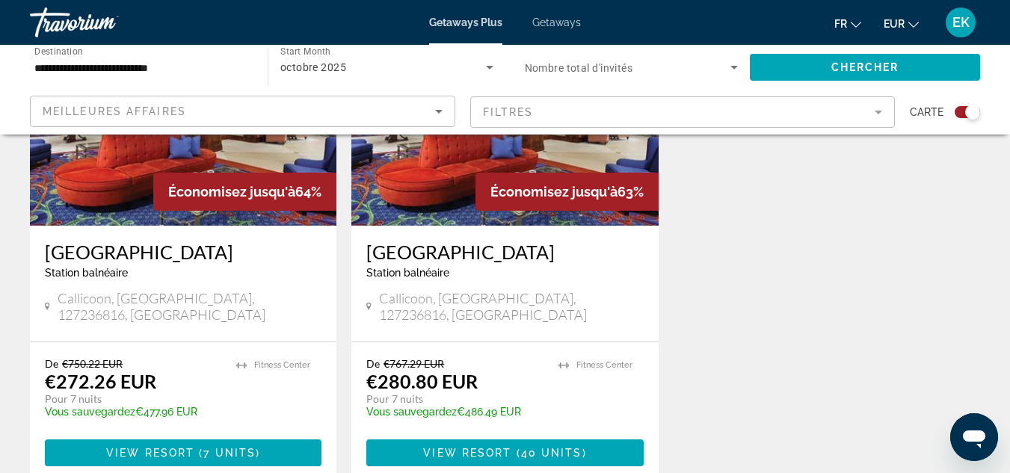
click at [185, 246] on h3 "[GEOGRAPHIC_DATA]" at bounding box center [183, 252] width 277 height 22
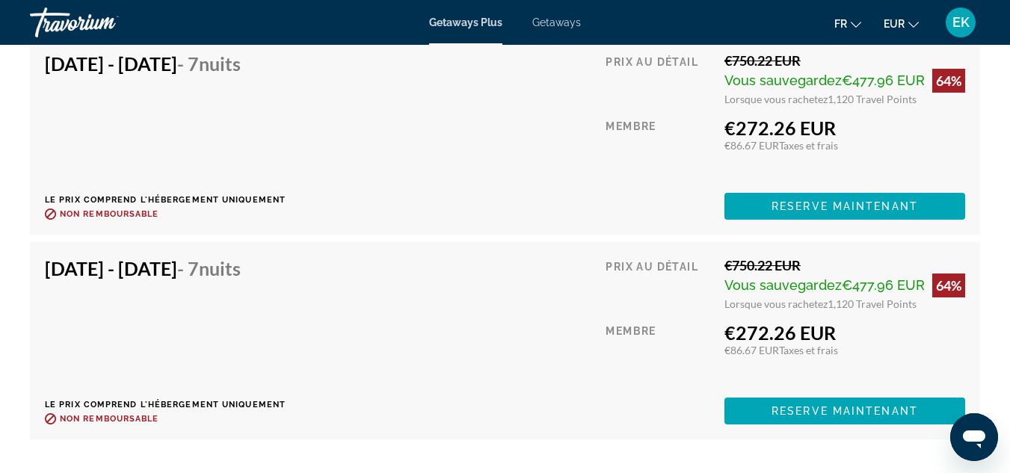
scroll to position [3258, 0]
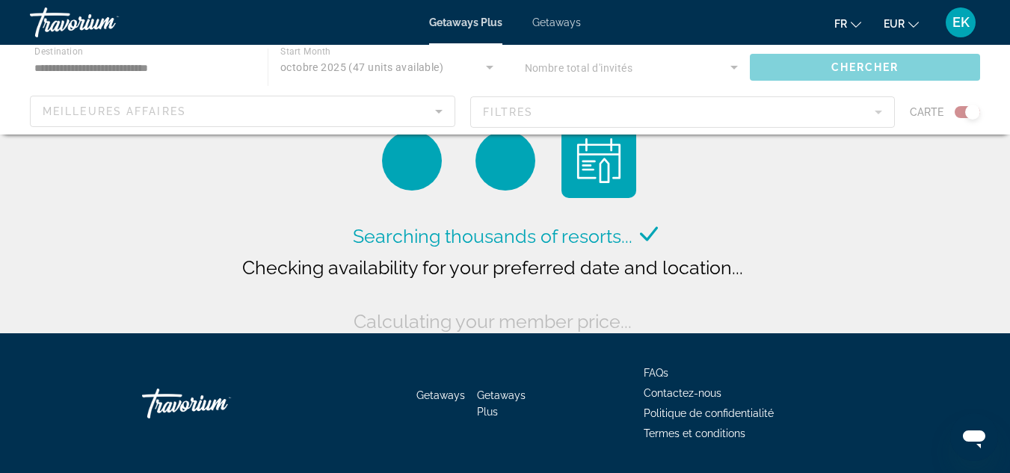
click at [97, 68] on div "Main content" at bounding box center [505, 90] width 1010 height 90
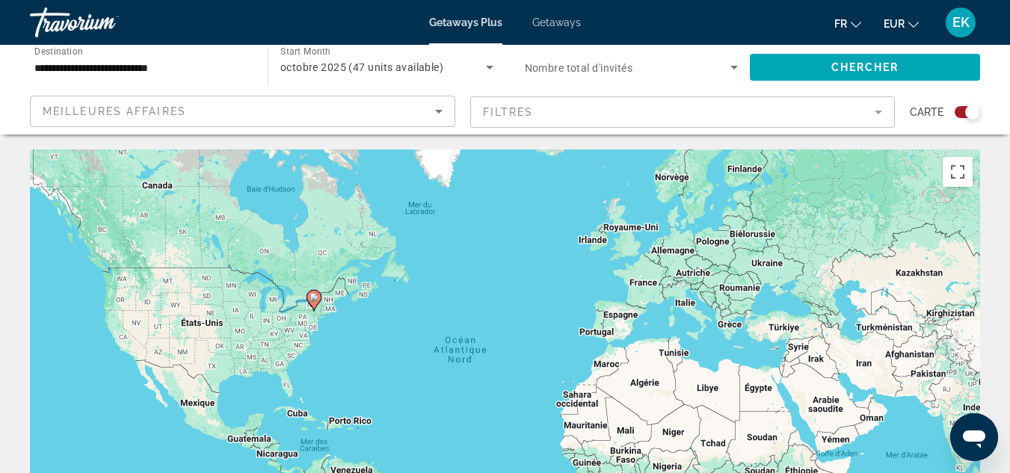
click at [111, 69] on input "**********" at bounding box center [141, 68] width 214 height 18
